Goal: Transaction & Acquisition: Download file/media

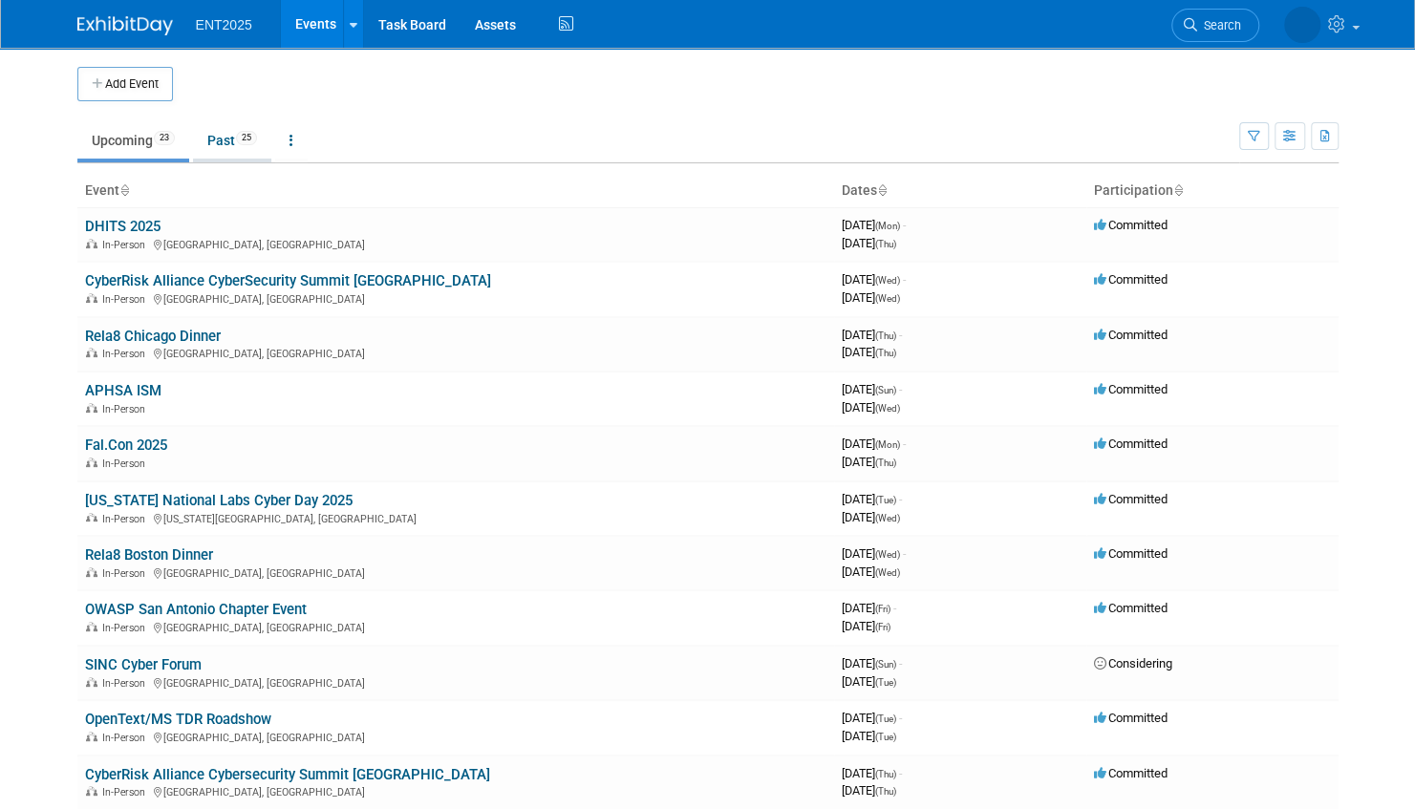
click at [224, 139] on link "Past 25" at bounding box center [232, 140] width 78 height 36
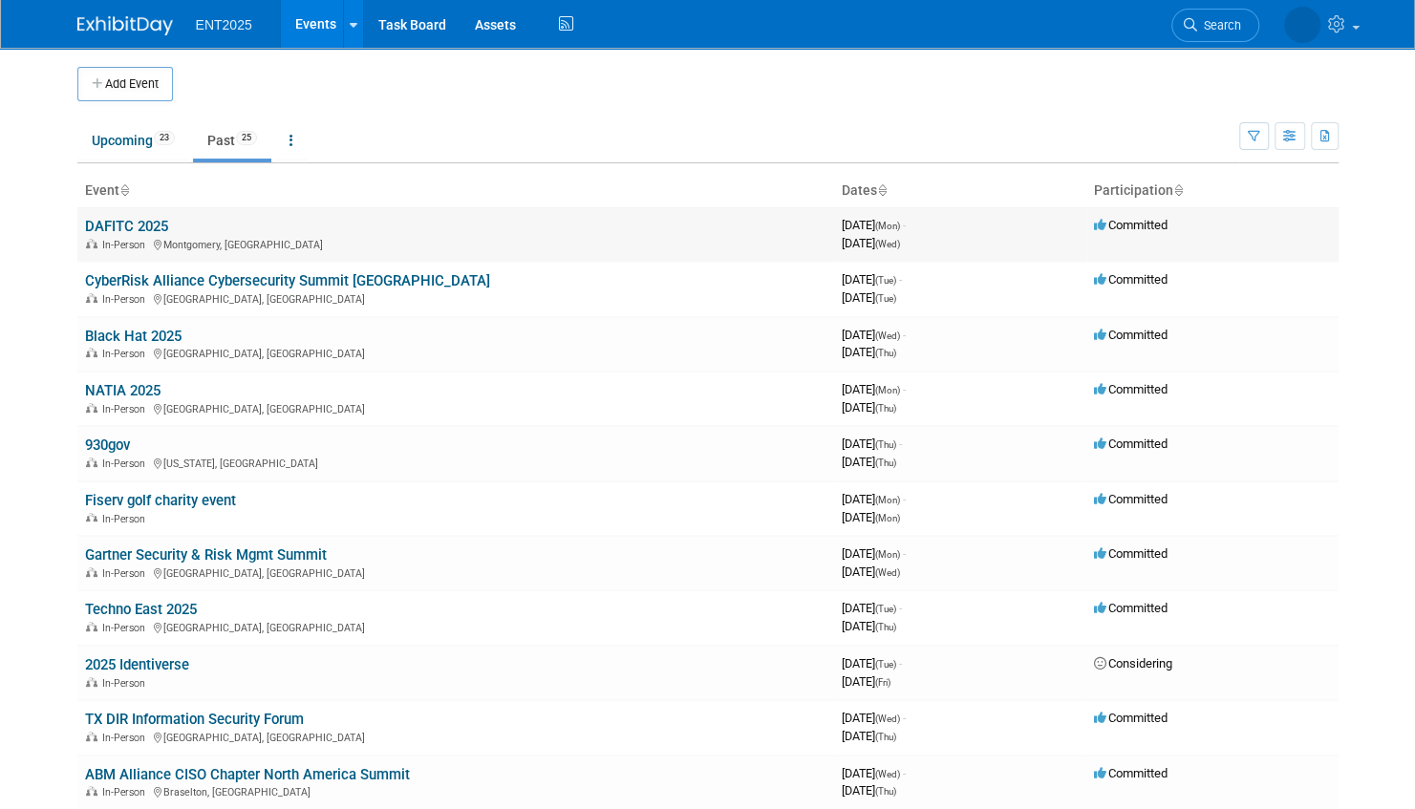
click at [115, 225] on link "DAFITC 2025" at bounding box center [126, 226] width 83 height 17
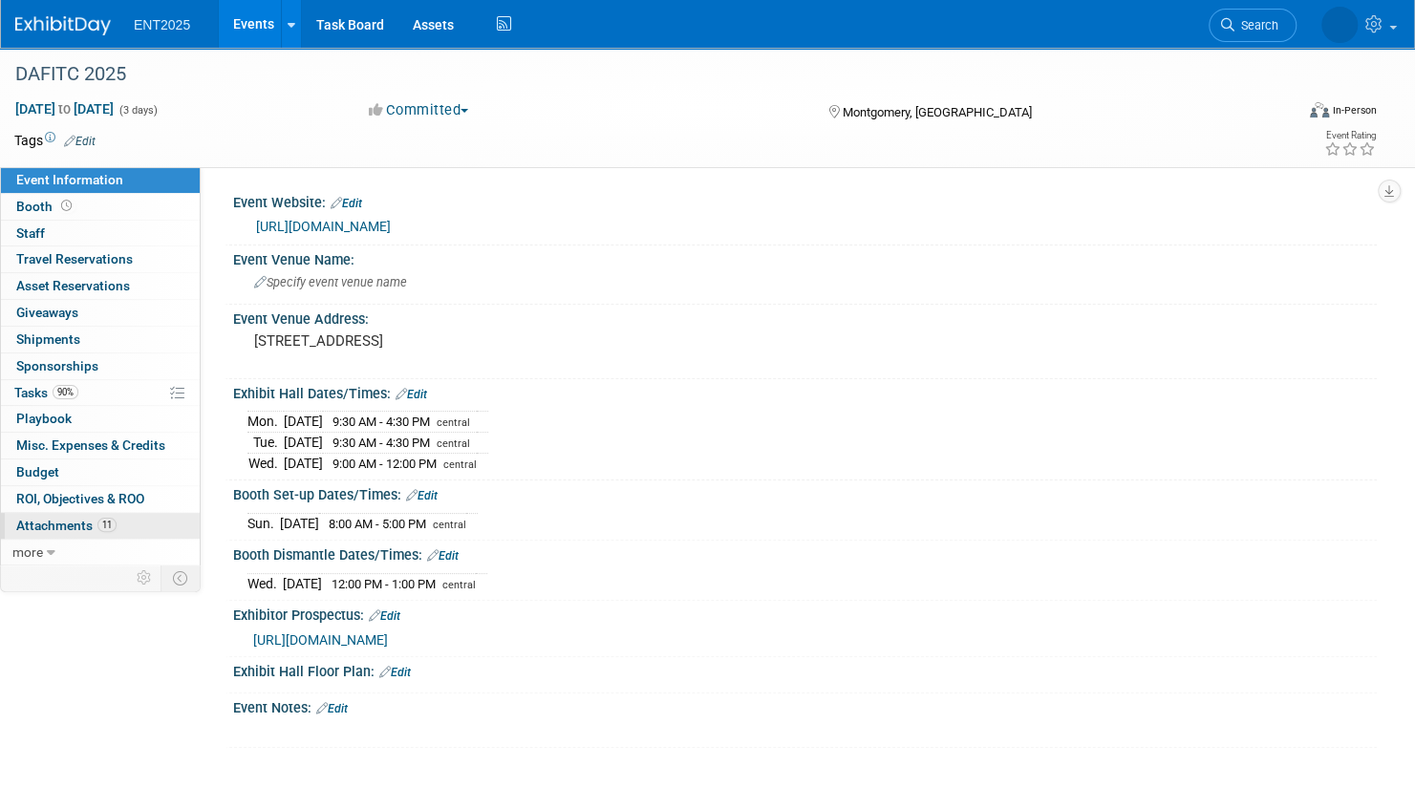
click at [137, 520] on link "11 Attachments 11" at bounding box center [100, 526] width 199 height 26
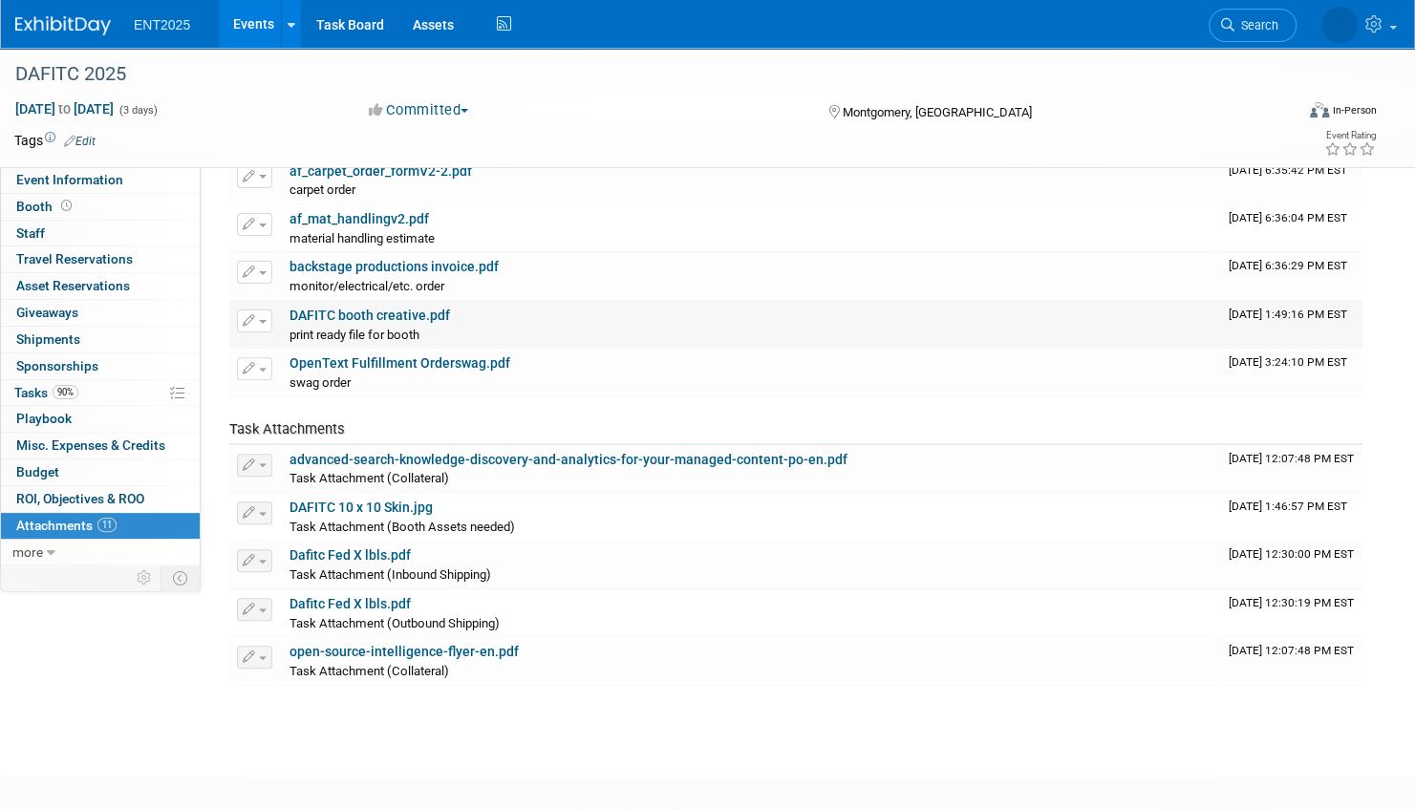
scroll to position [191, 0]
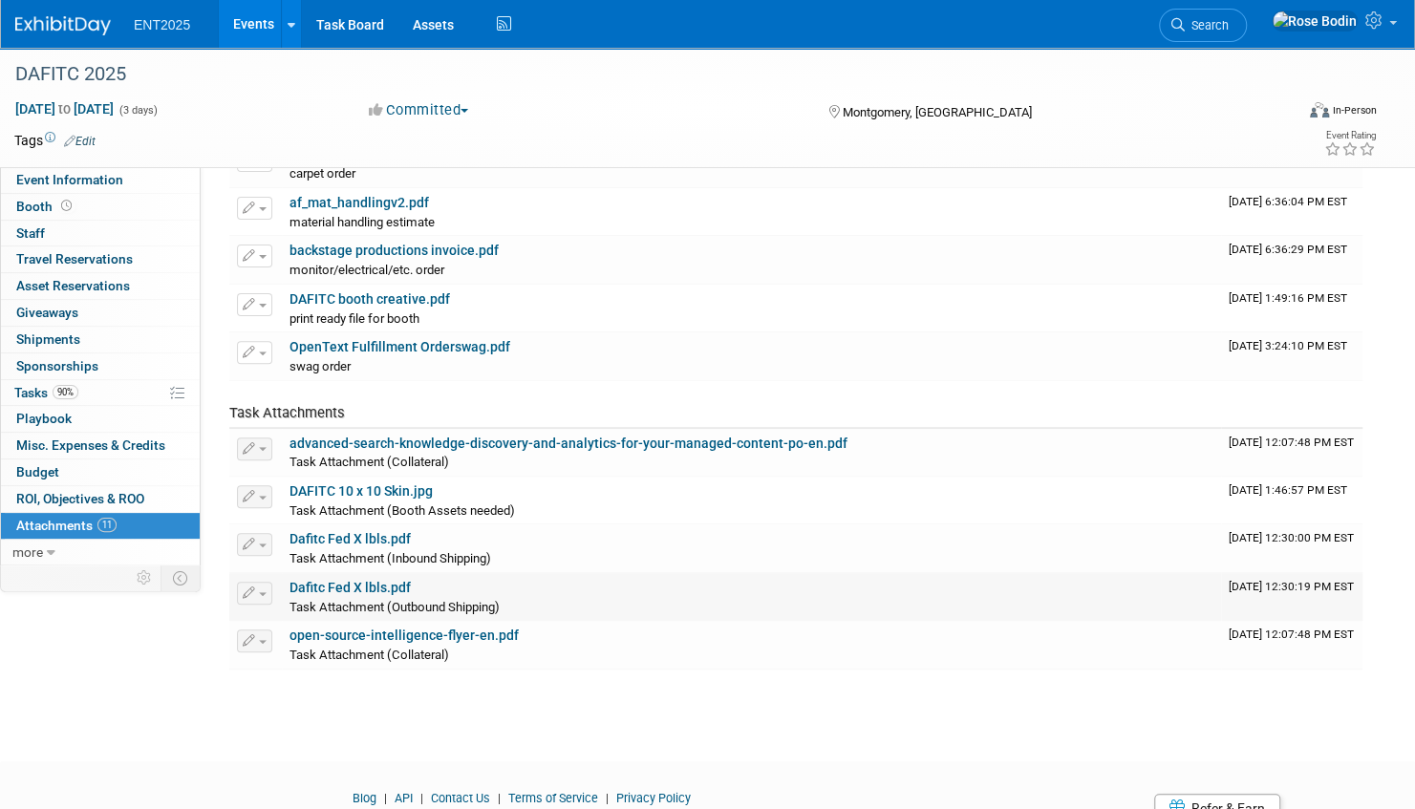
click at [376, 583] on link "Dafitc Fed X lbls.pdf" at bounding box center [349, 587] width 121 height 15
click at [247, 20] on link "Events" at bounding box center [254, 24] width 70 height 48
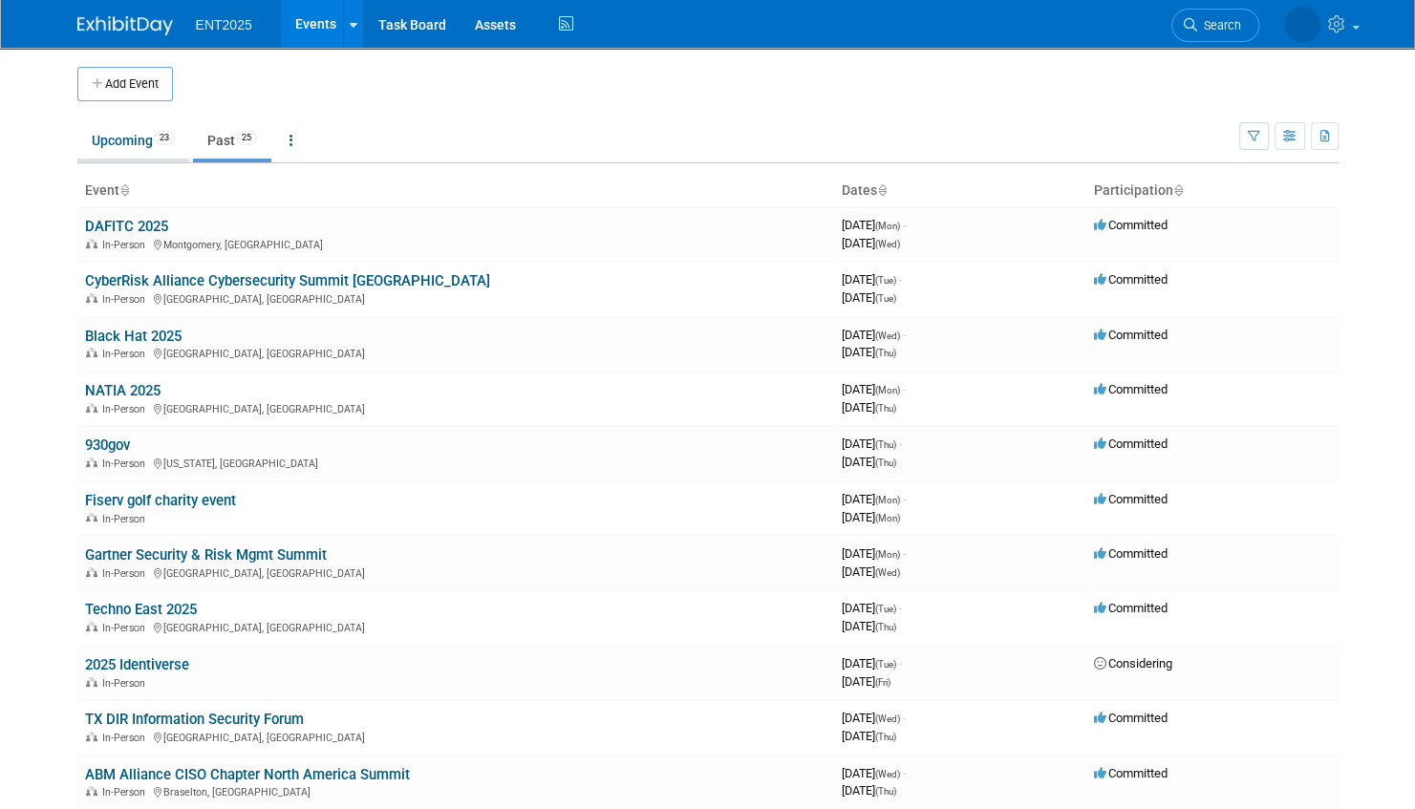
click at [121, 135] on link "Upcoming 23" at bounding box center [133, 140] width 112 height 36
